Goal: Information Seeking & Learning: Learn about a topic

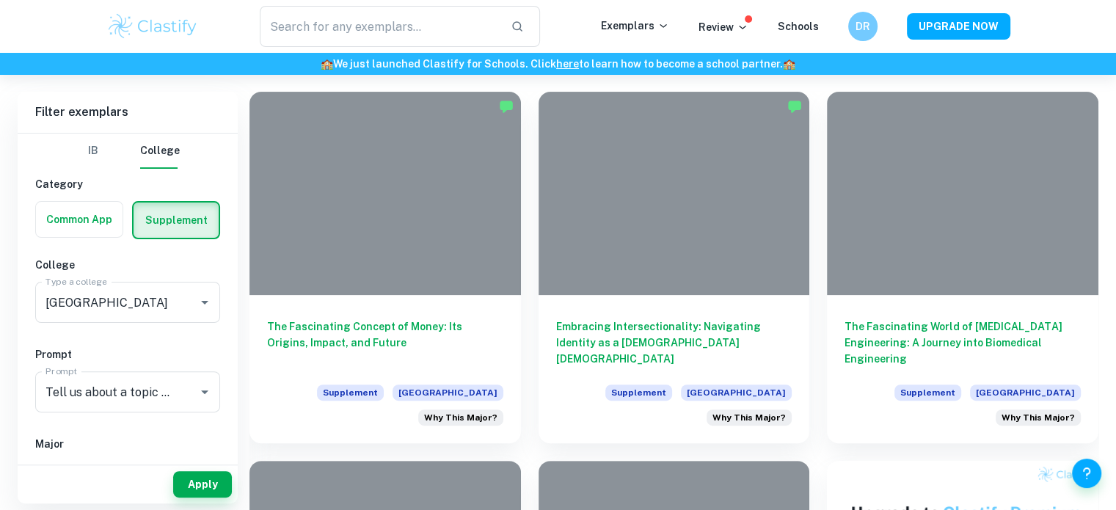
scroll to position [332, 0]
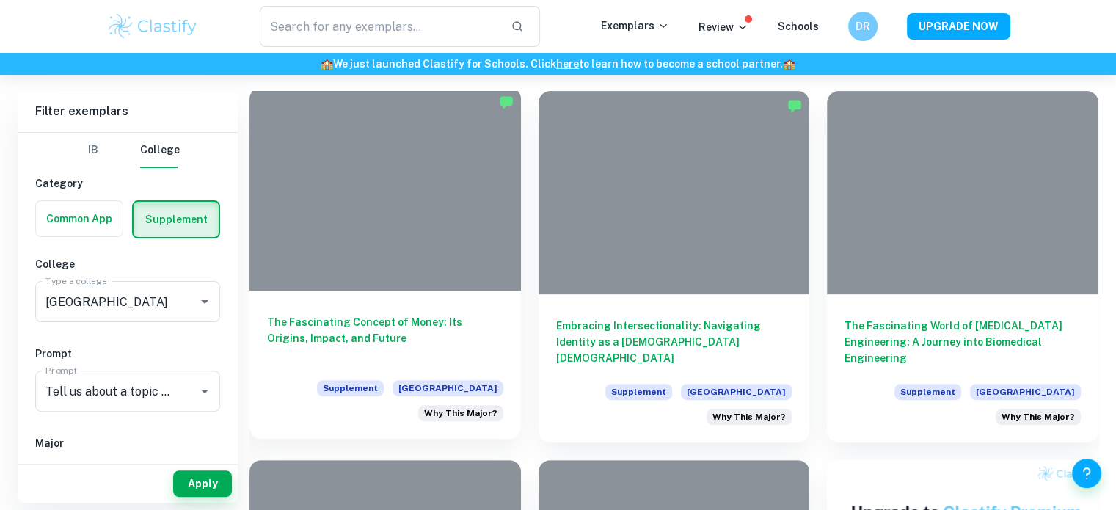
click at [319, 326] on h6 "The Fascinating Concept of Money: Its Origins, Impact, and Future" at bounding box center [385, 338] width 236 height 48
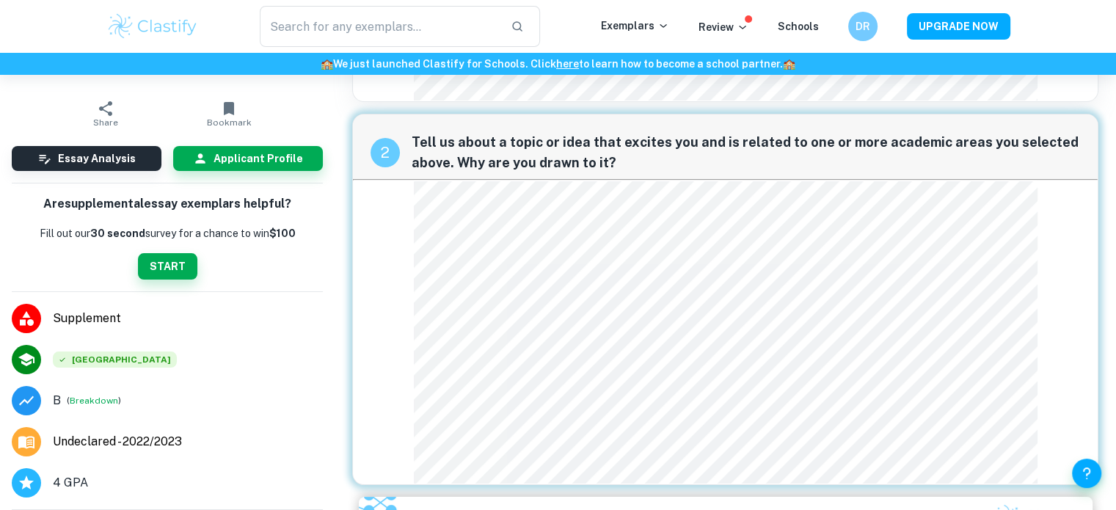
scroll to position [186, 0]
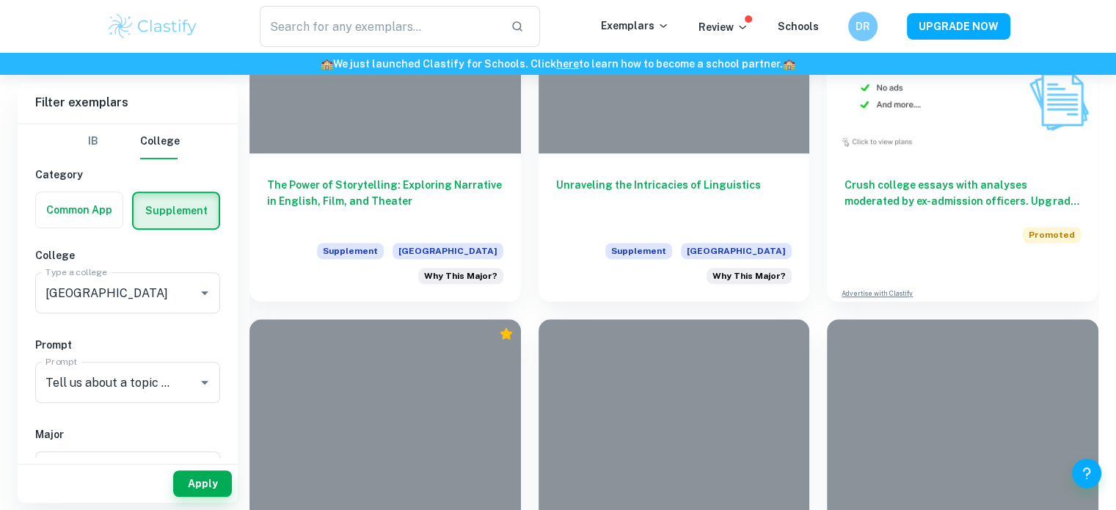
scroll to position [840, 0]
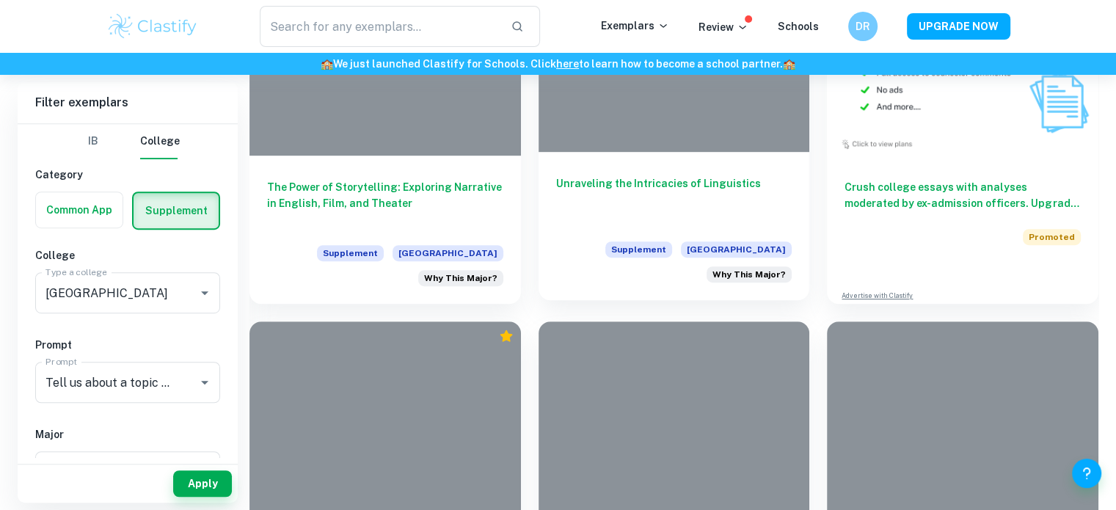
click at [675, 175] on h6 "Unraveling the Intricacies of Linguistics" at bounding box center [674, 199] width 236 height 48
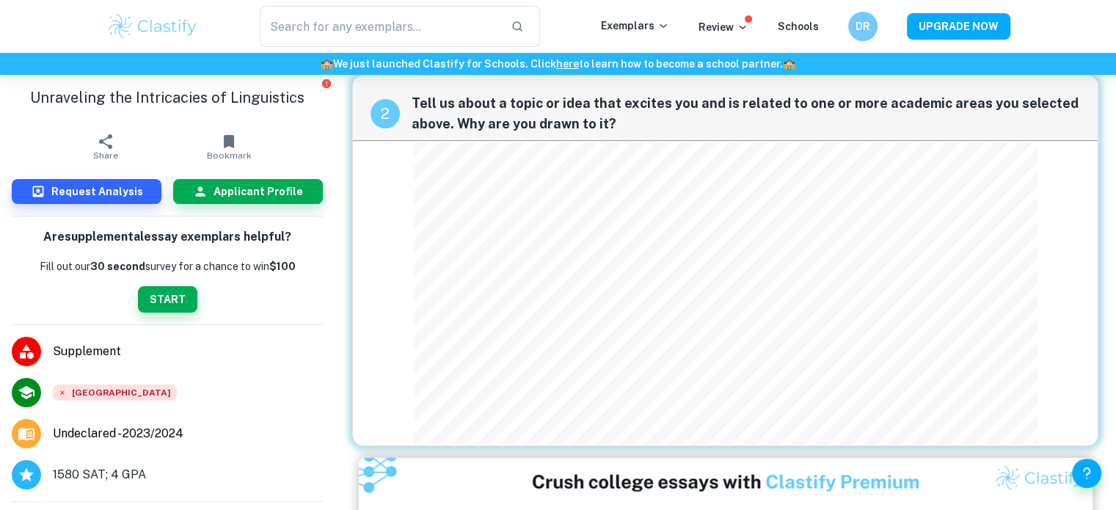
scroll to position [193, 0]
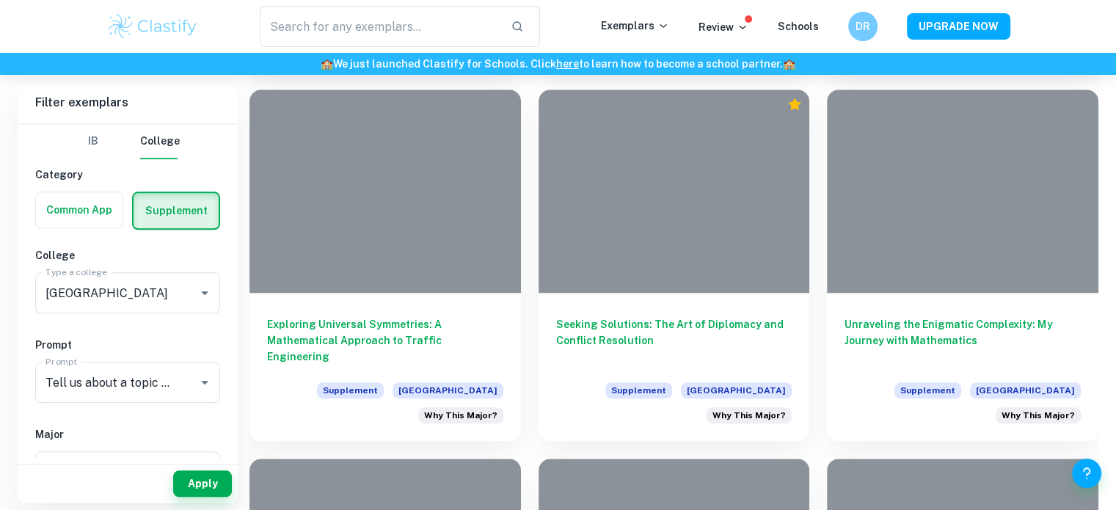
scroll to position [1443, 0]
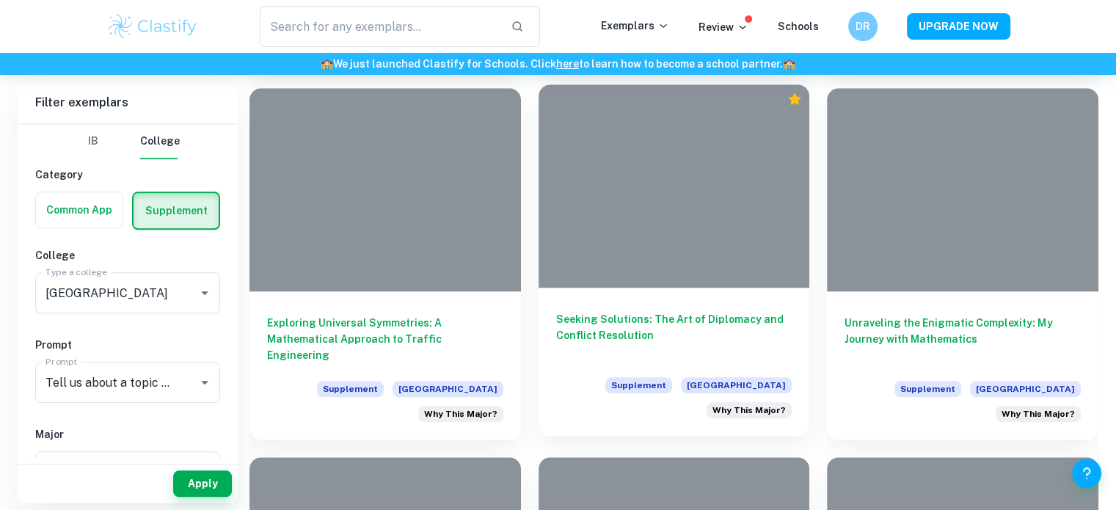
click at [625, 311] on h6 "Seeking Solutions: The Art of Diplomacy and Conflict Resolution" at bounding box center [674, 335] width 236 height 48
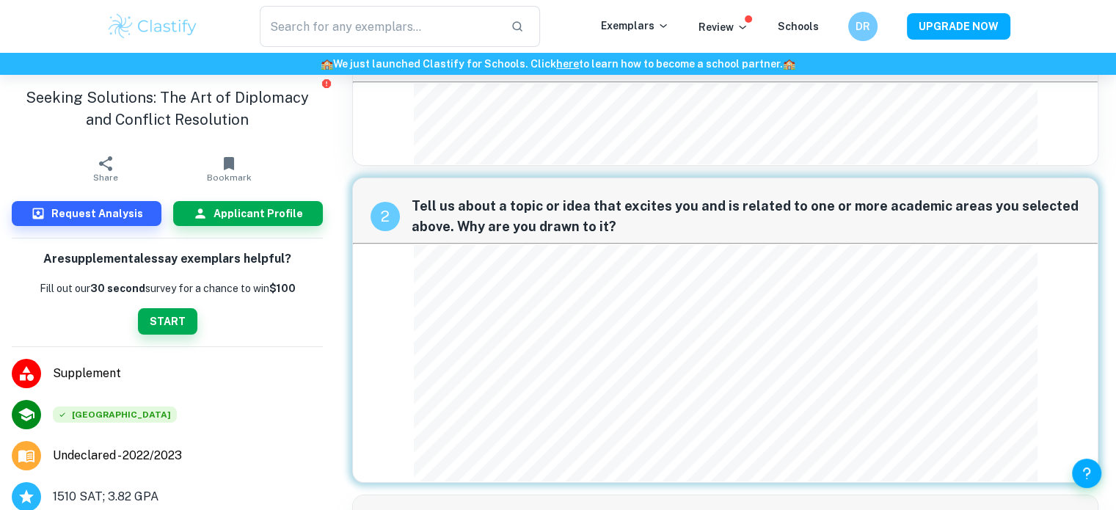
scroll to position [117, 0]
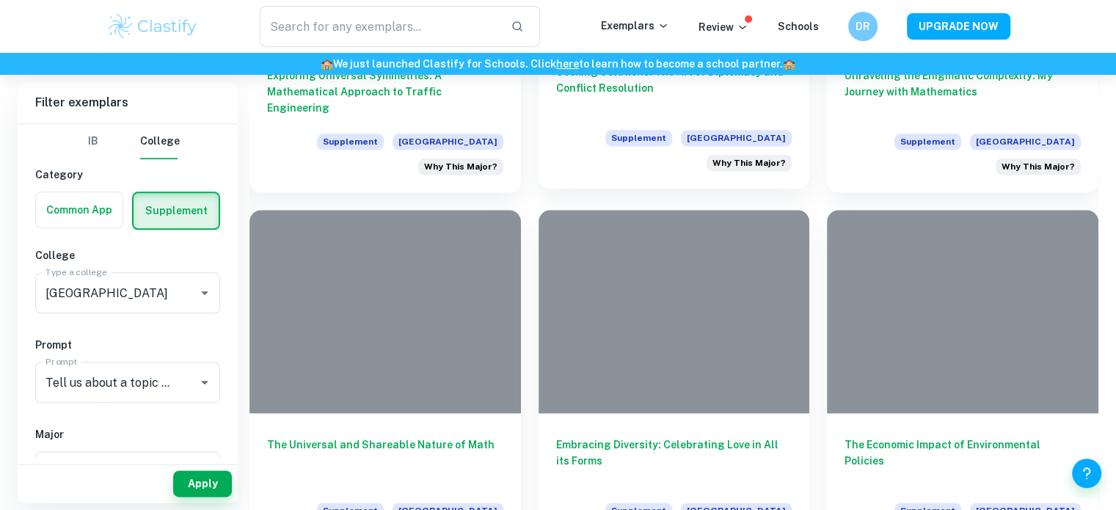
scroll to position [1691, 0]
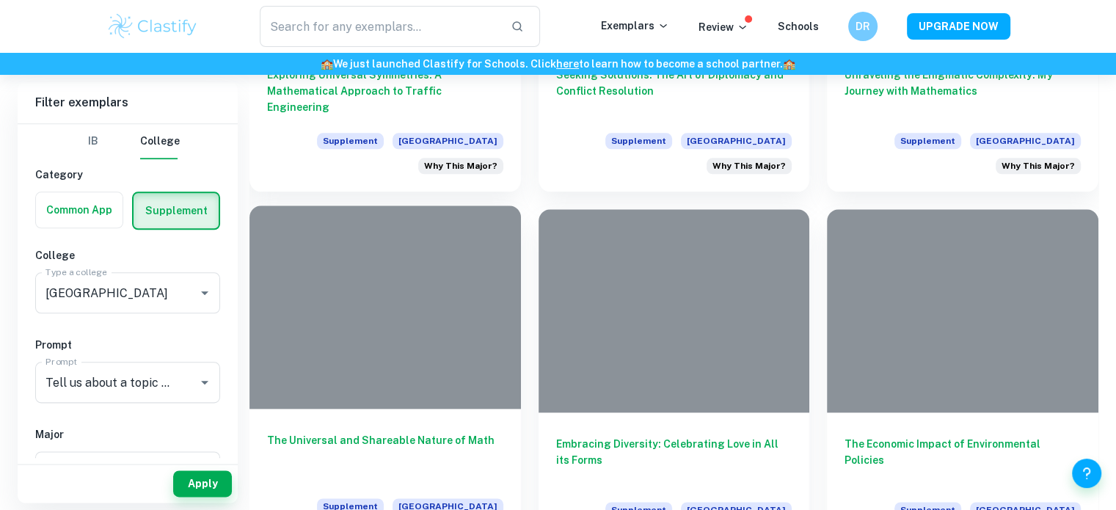
click at [432, 432] on h6 "The Universal and Shareable Nature of Math" at bounding box center [385, 456] width 236 height 48
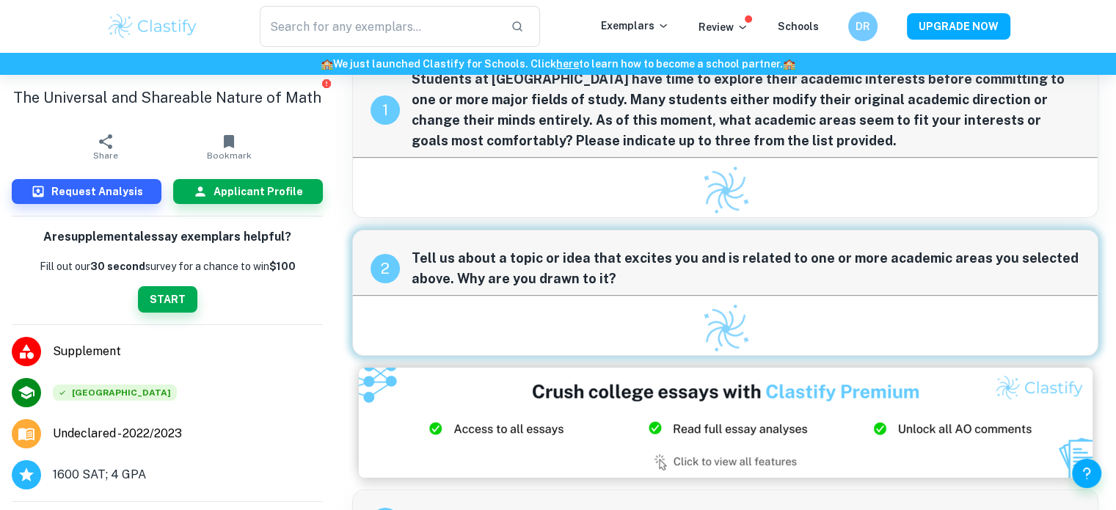
scroll to position [117, 0]
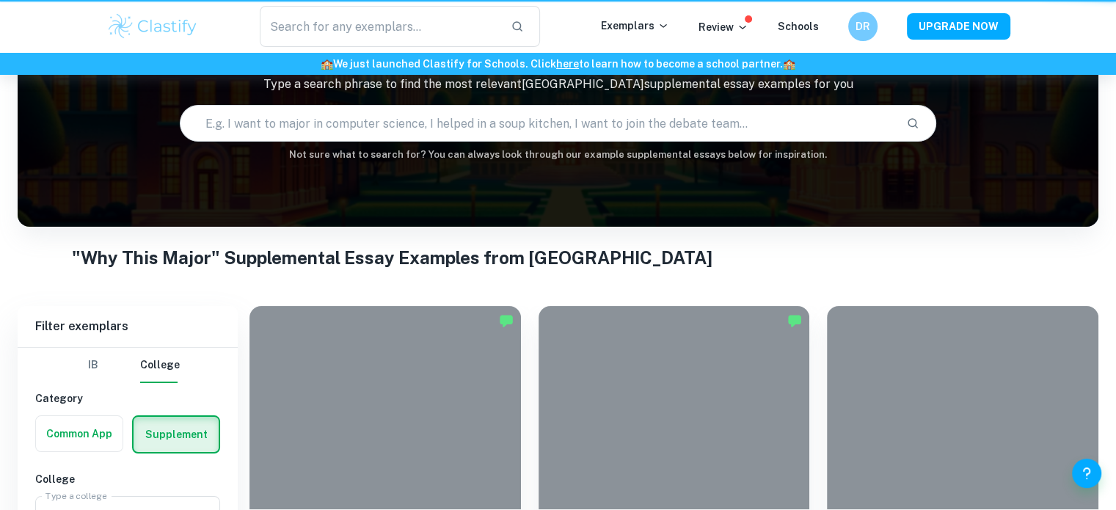
scroll to position [1691, 0]
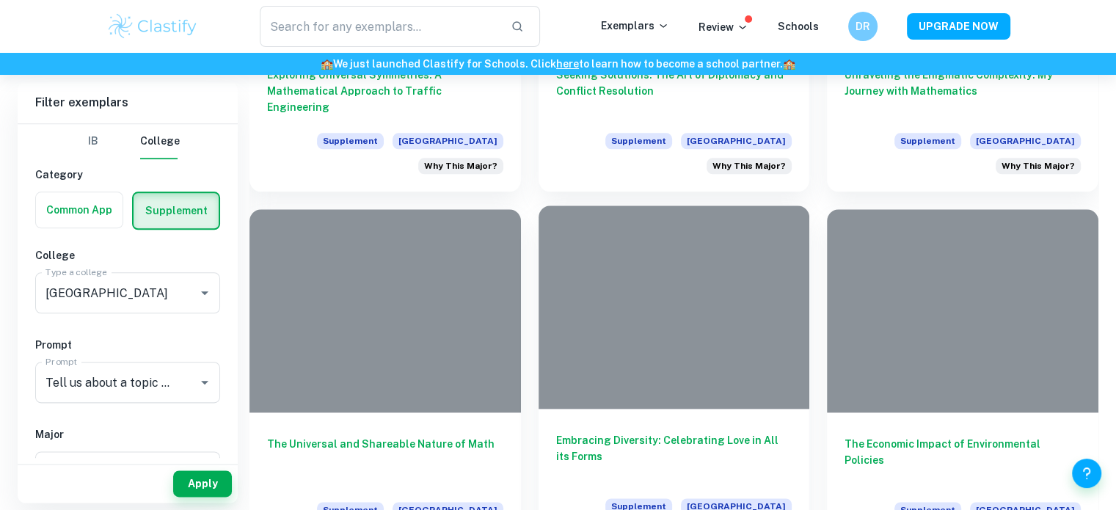
click at [594, 432] on h6 "Embracing Diversity: Celebrating Love in All its Forms" at bounding box center [674, 456] width 236 height 48
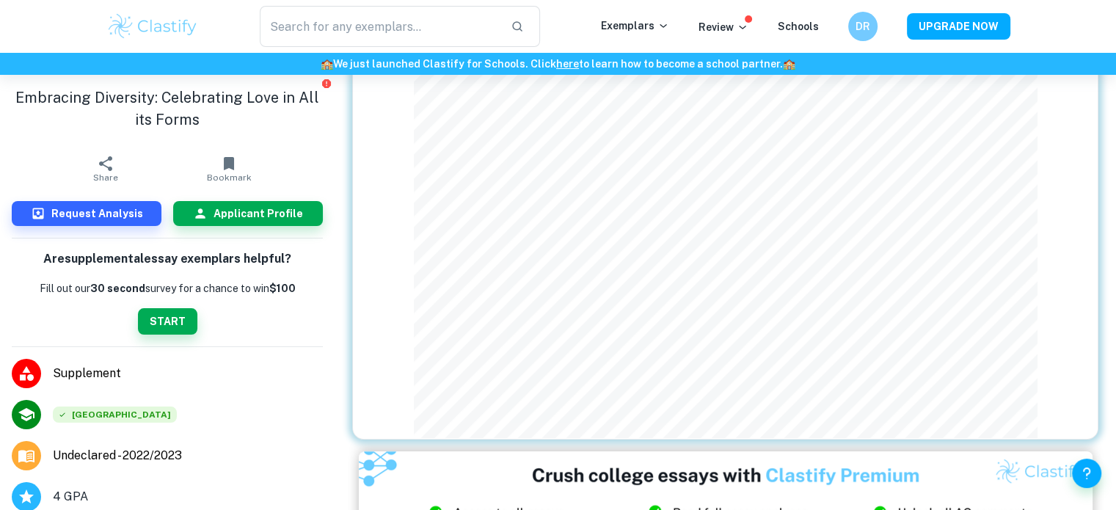
scroll to position [396, 0]
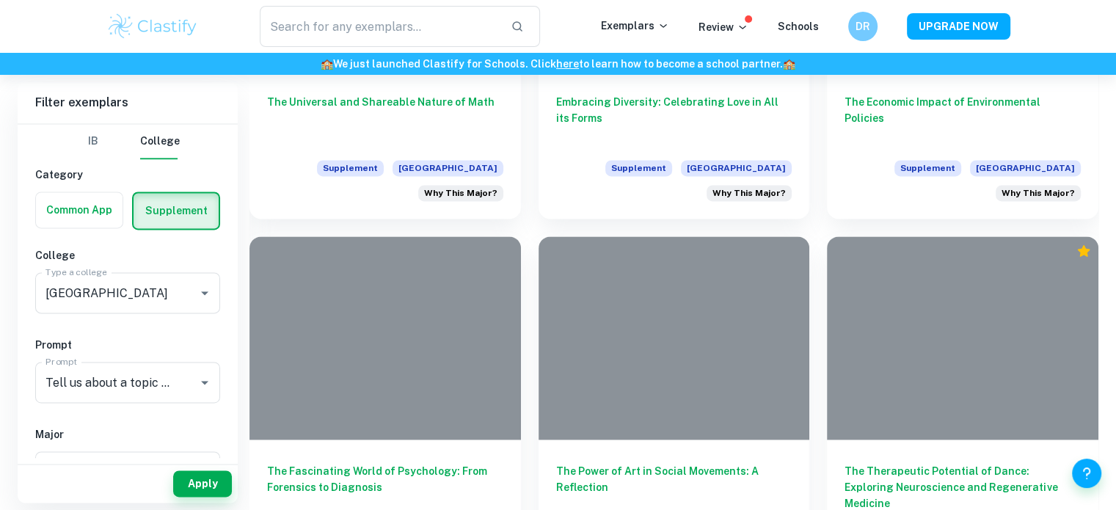
scroll to position [2037, 0]
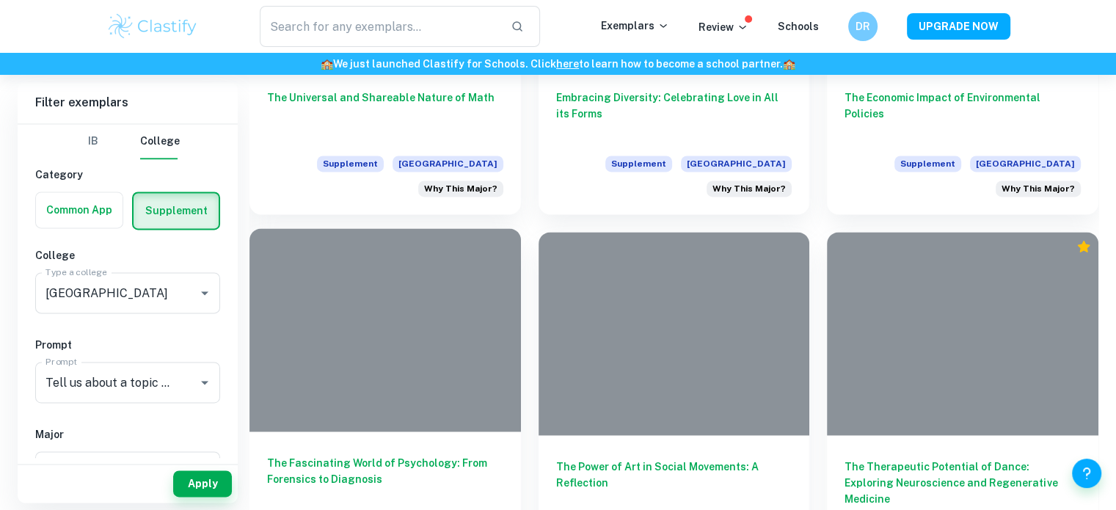
click at [439, 455] on h6 "The Fascinating World of Psychology: From Forensics to Diagnosis" at bounding box center [385, 479] width 236 height 48
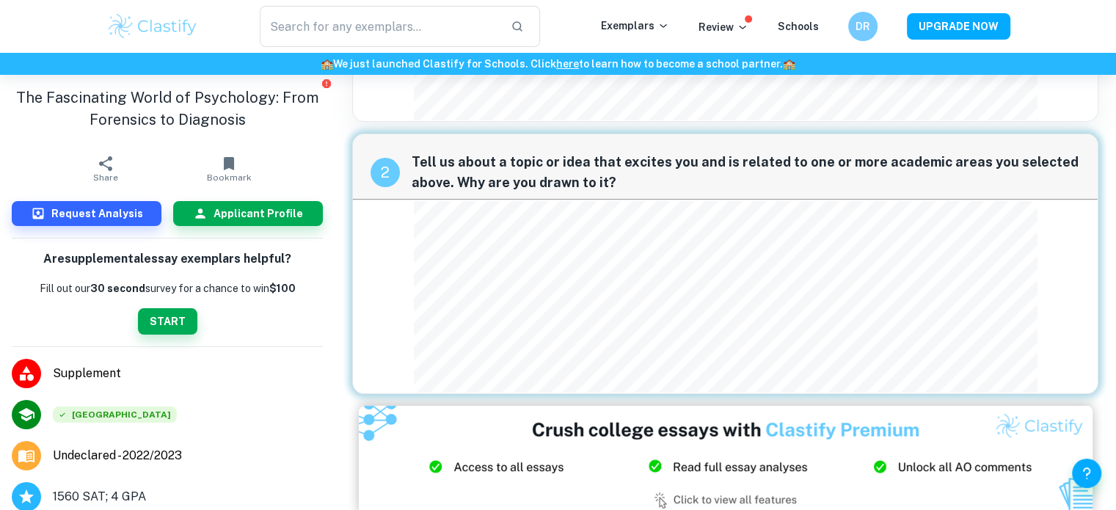
scroll to position [162, 0]
